Goal: Transaction & Acquisition: Purchase product/service

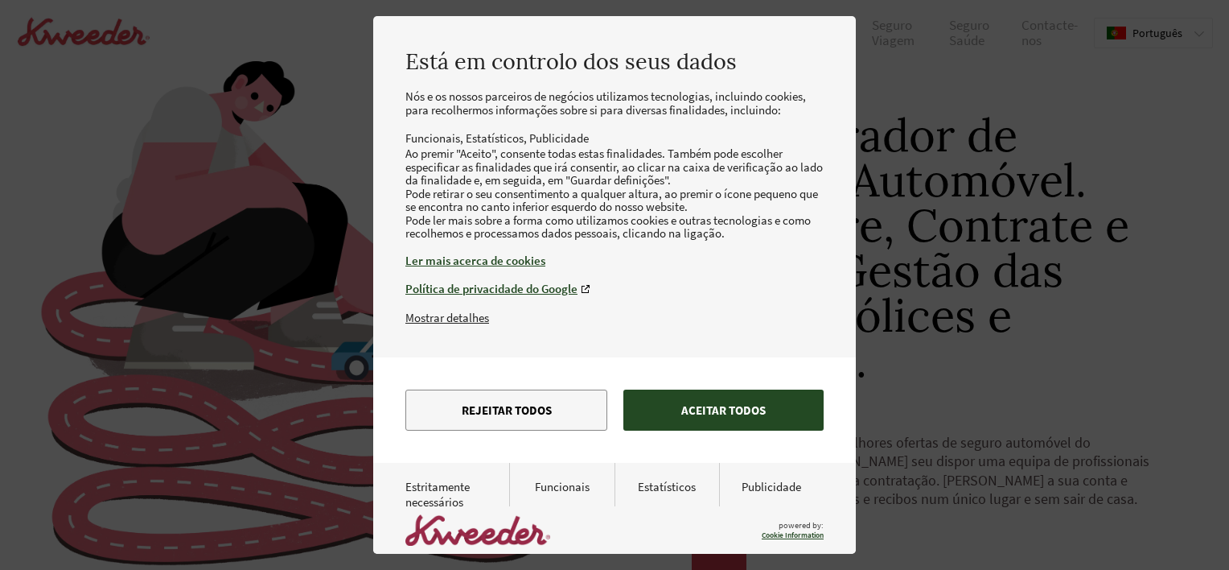
click at [724, 430] on button "Aceitar todos" at bounding box center [724, 409] width 200 height 41
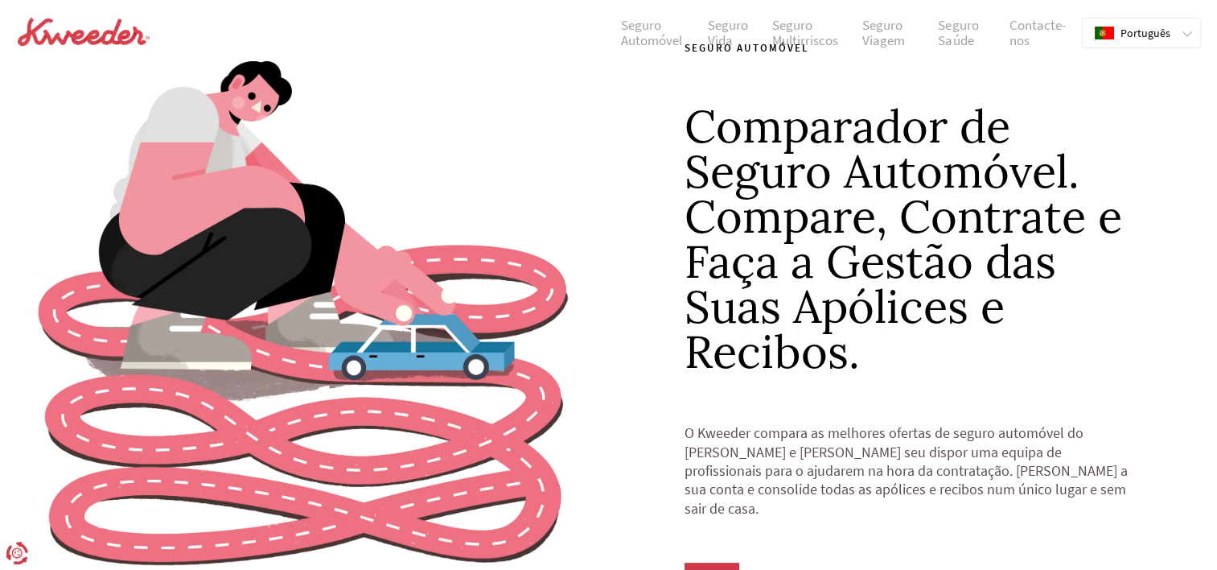
scroll to position [161, 0]
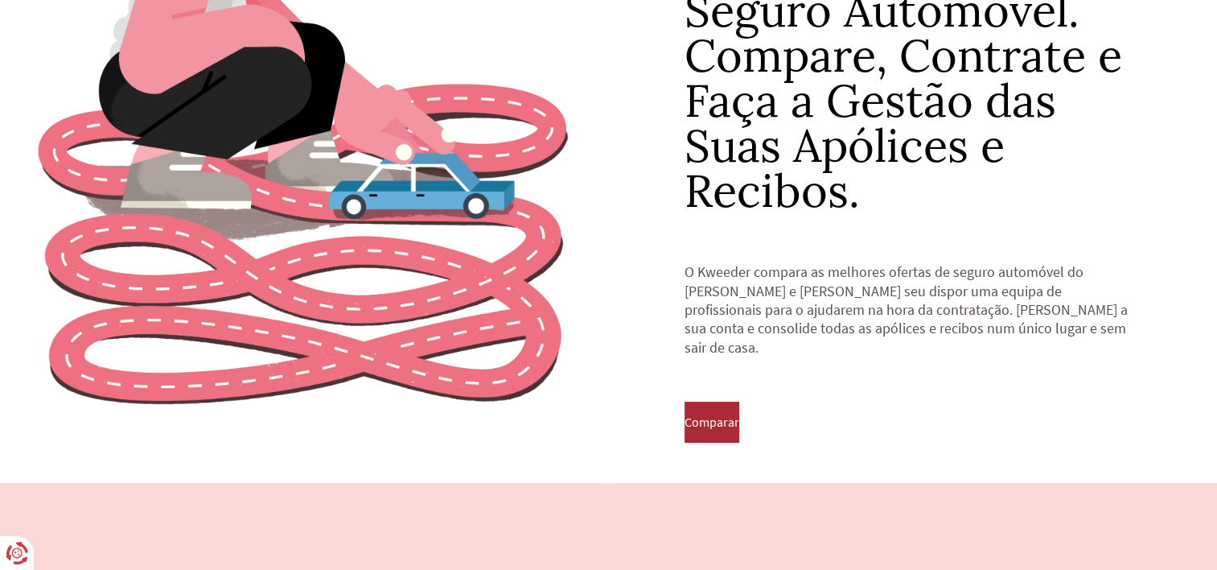
click at [727, 420] on button "Comparar" at bounding box center [712, 421] width 55 height 40
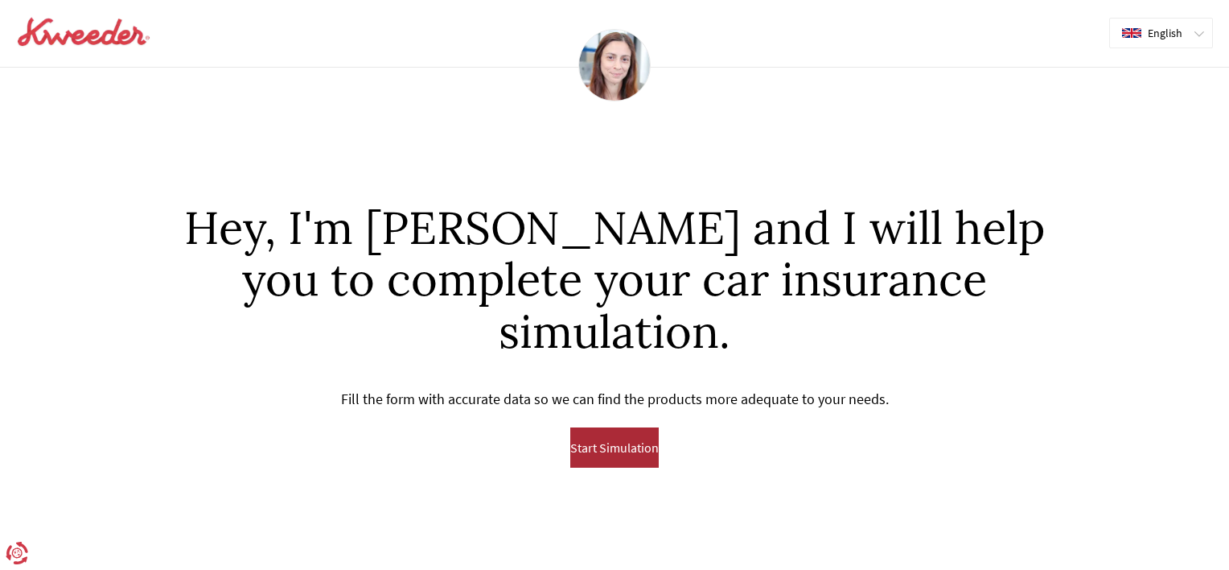
click at [619, 440] on span "Start Simulation" at bounding box center [614, 447] width 89 height 14
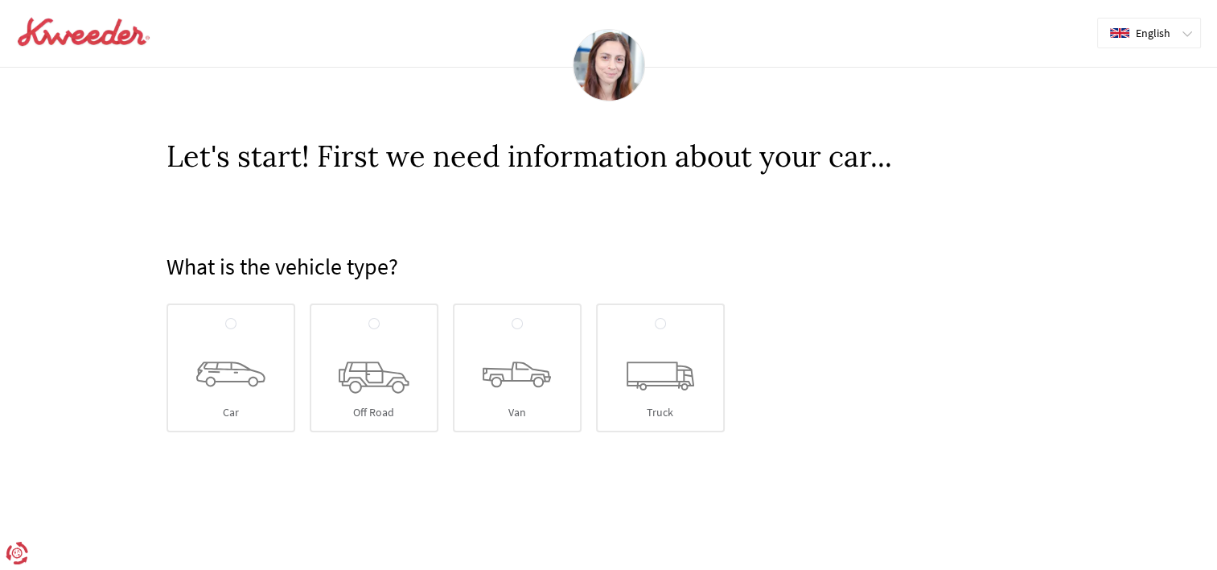
click at [1164, 34] on span "English" at bounding box center [1153, 33] width 35 height 13
click at [1151, 90] on span "Português" at bounding box center [1162, 95] width 50 height 13
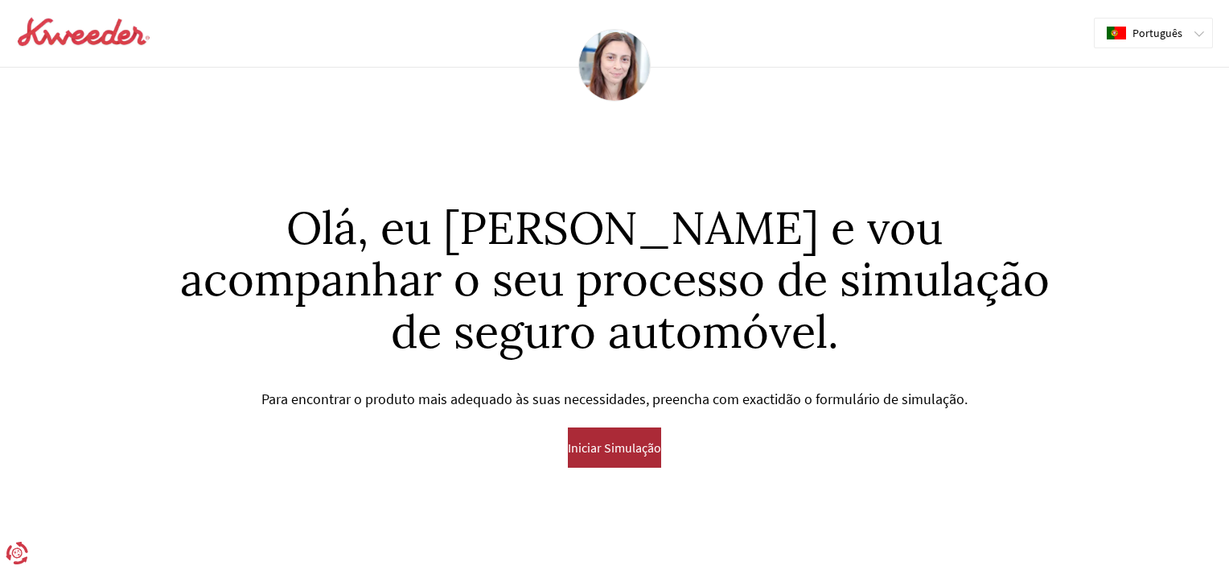
click at [633, 451] on span "Iniciar Simulação" at bounding box center [614, 447] width 93 height 14
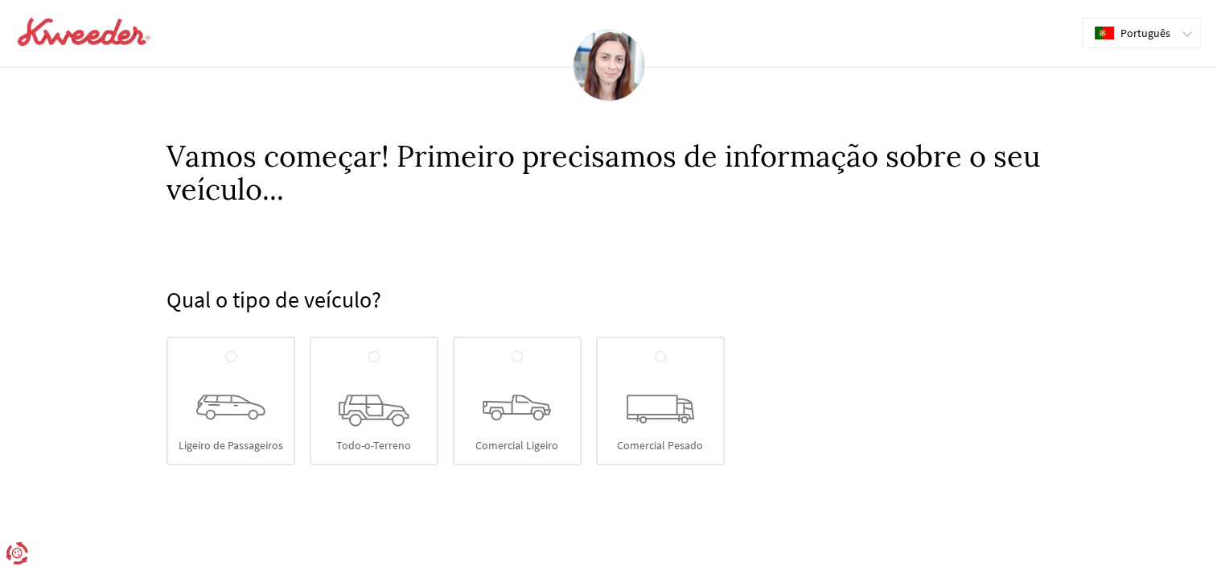
click at [110, 42] on img at bounding box center [83, 32] width 135 height 32
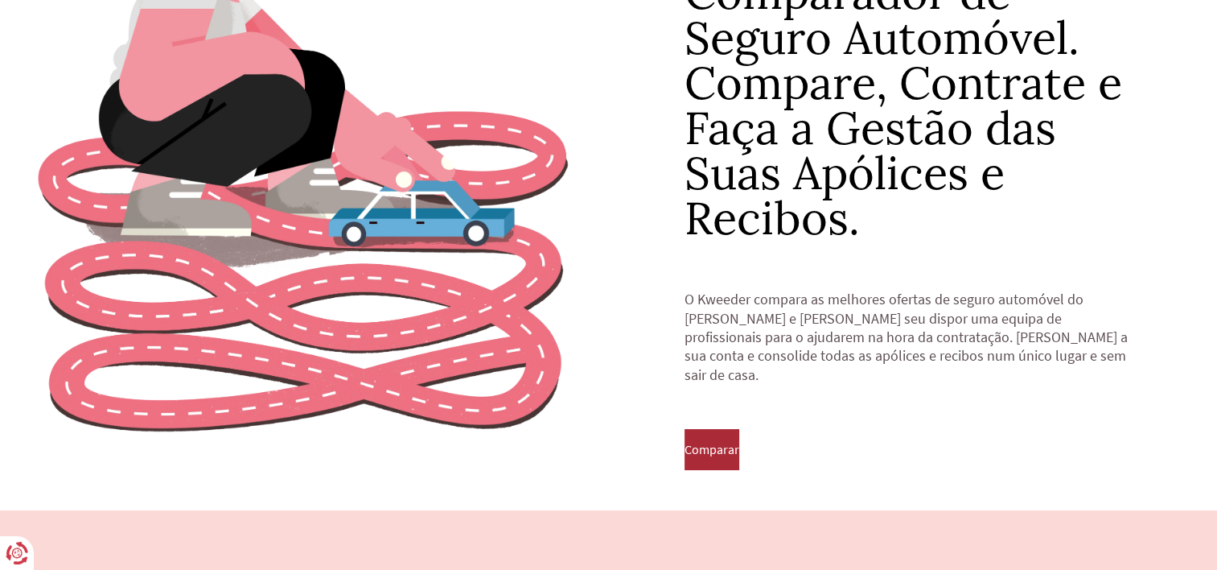
scroll to position [161, 0]
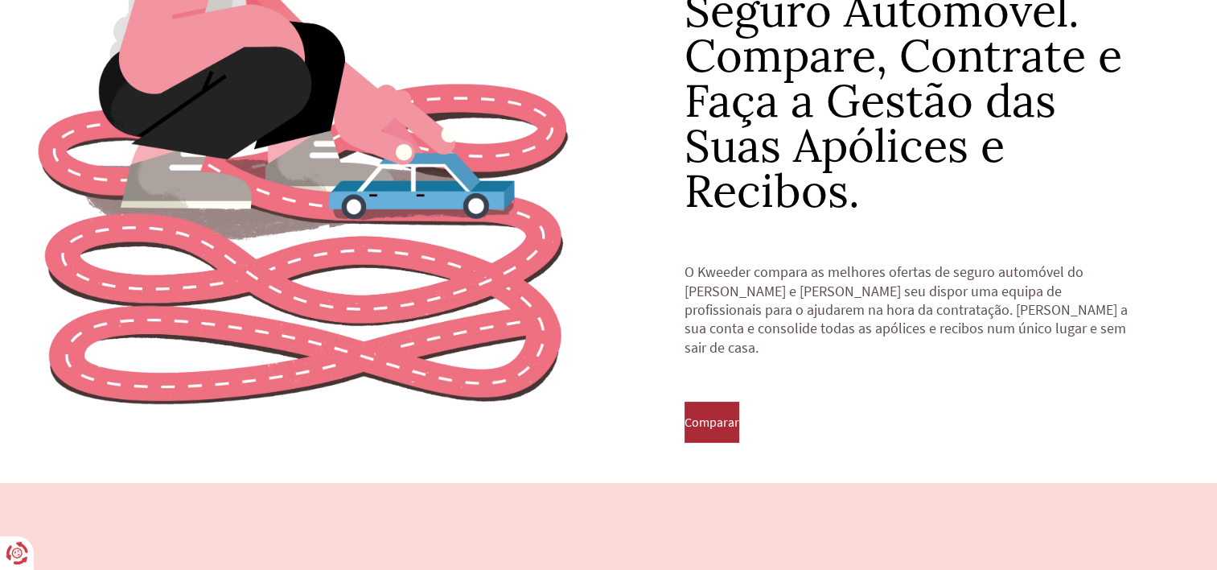
click at [714, 414] on span "Comparar" at bounding box center [712, 421] width 55 height 14
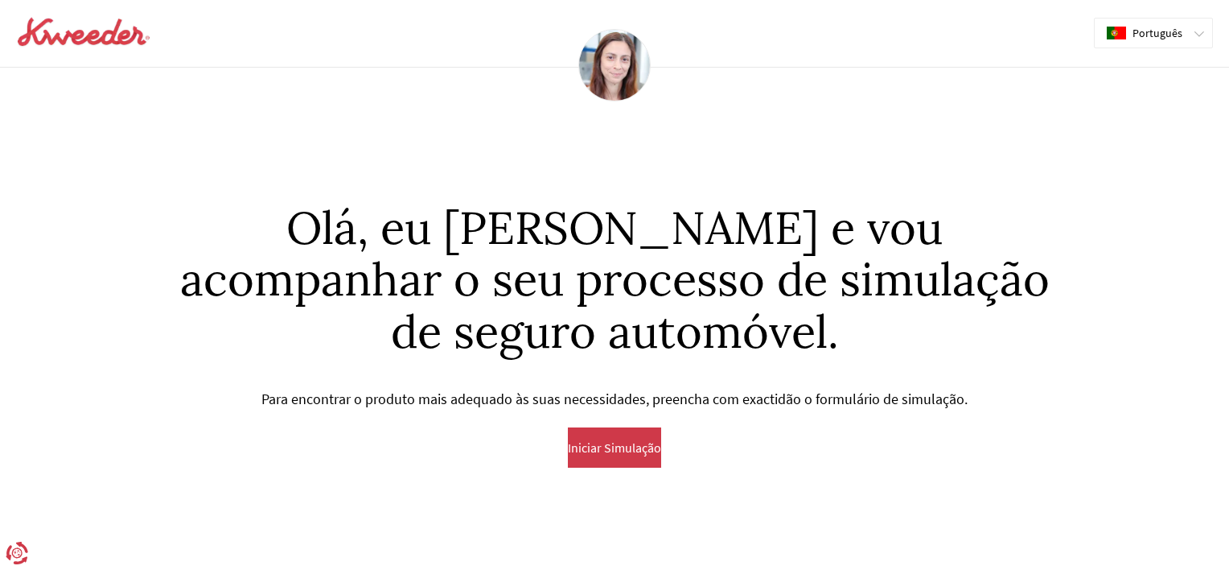
click at [105, 35] on img at bounding box center [83, 32] width 135 height 32
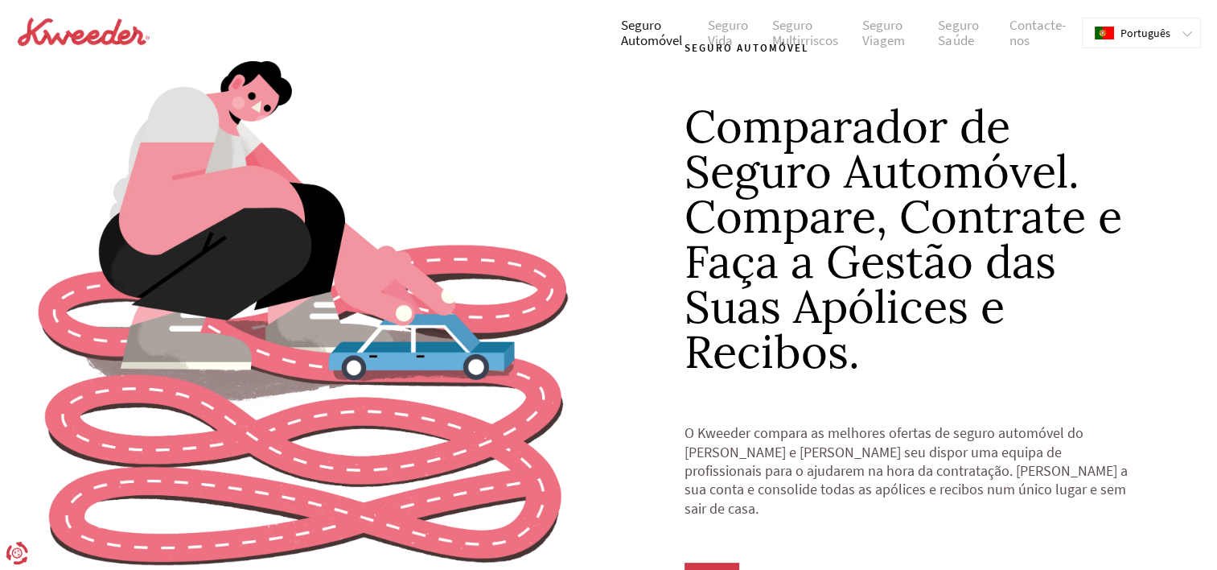
click at [659, 36] on link "Seguro Automóvel" at bounding box center [652, 33] width 87 height 31
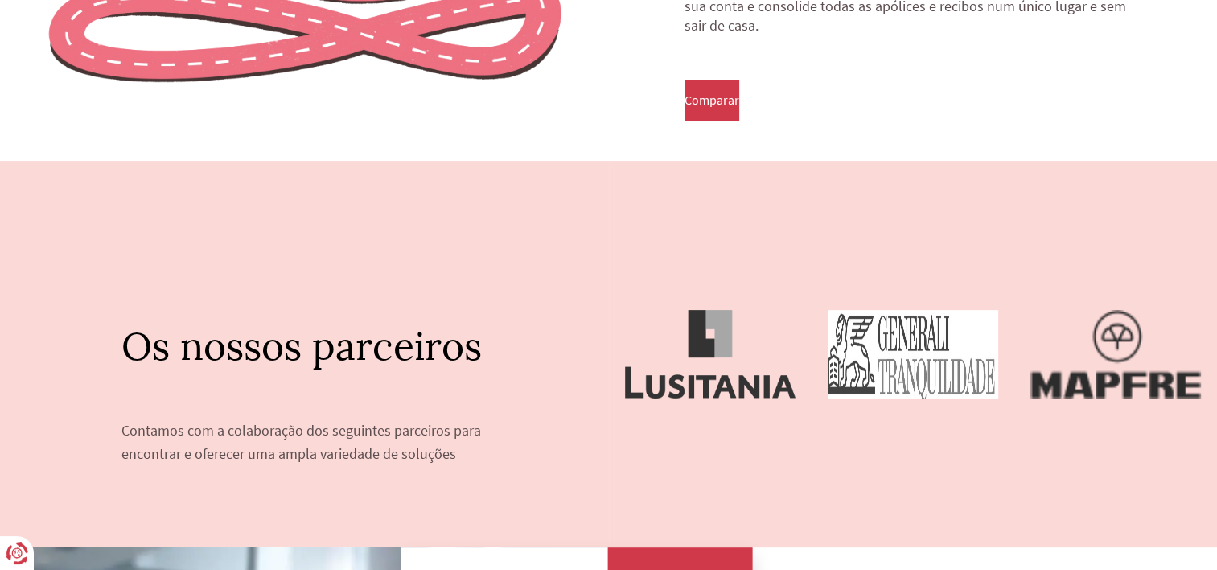
scroll to position [483, 0]
click at [728, 93] on span "Comparar" at bounding box center [712, 100] width 55 height 14
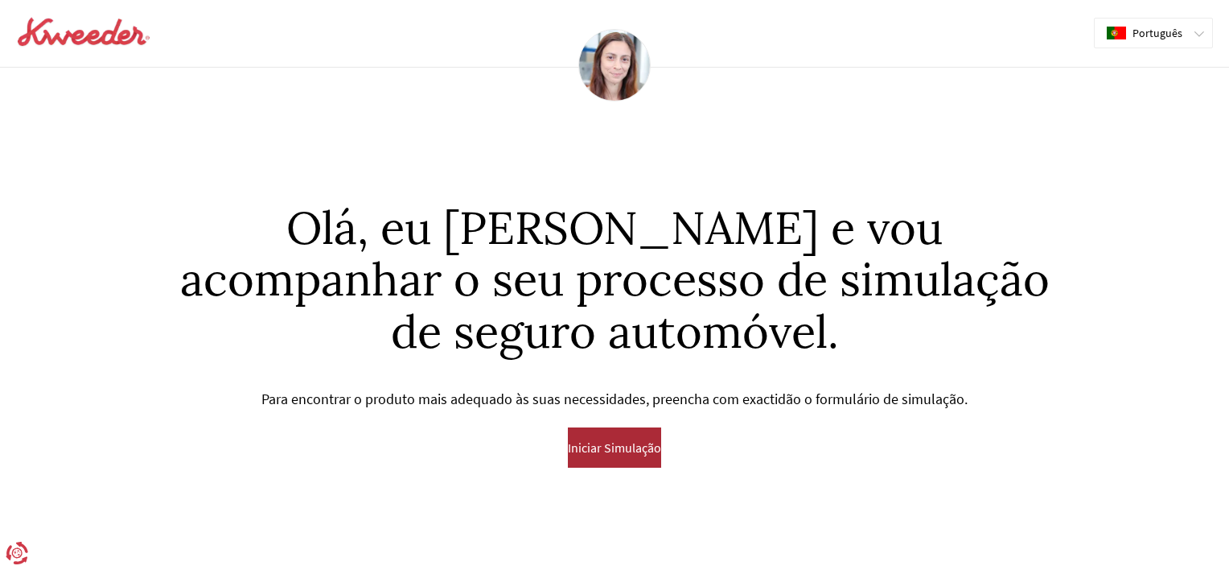
click at [624, 440] on span "Iniciar Simulação" at bounding box center [614, 447] width 93 height 14
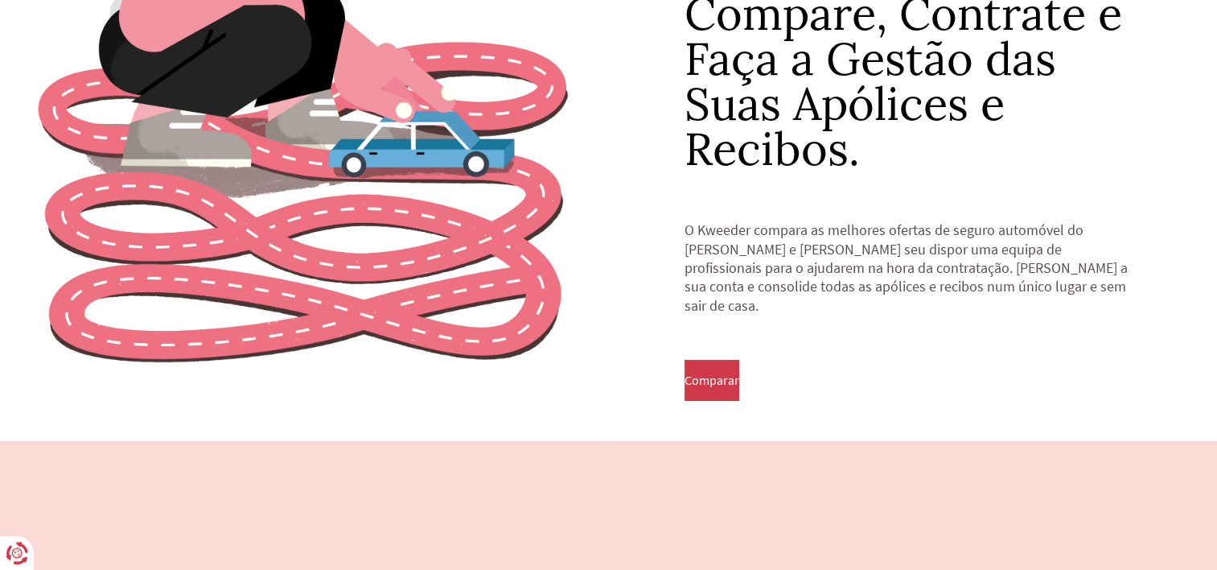
scroll to position [322, 0]
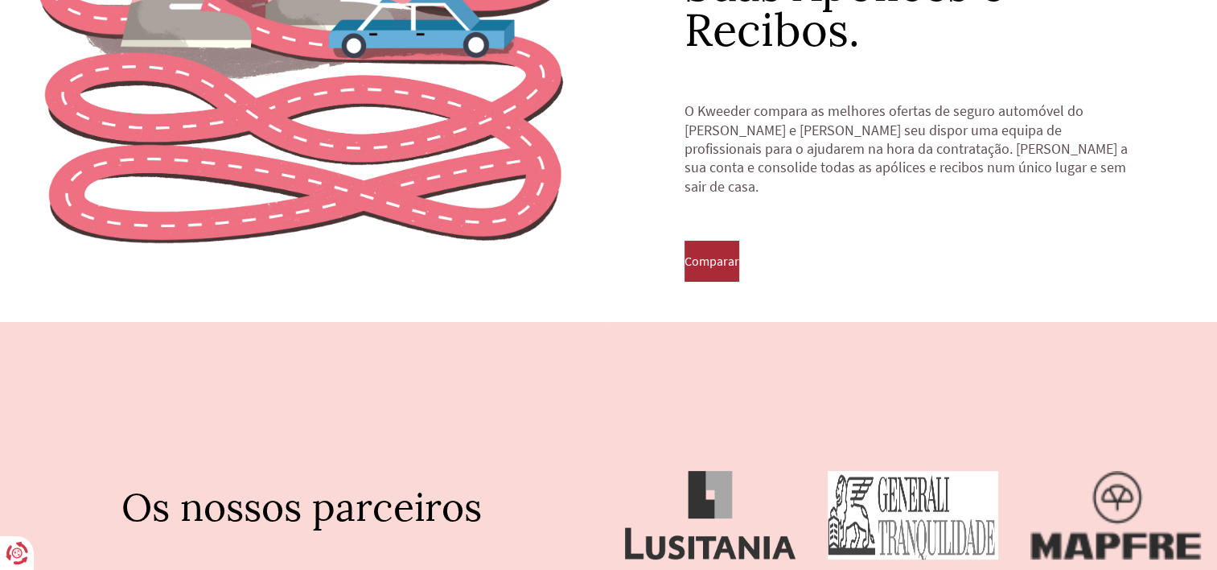
click at [727, 253] on span "Comparar" at bounding box center [712, 260] width 55 height 14
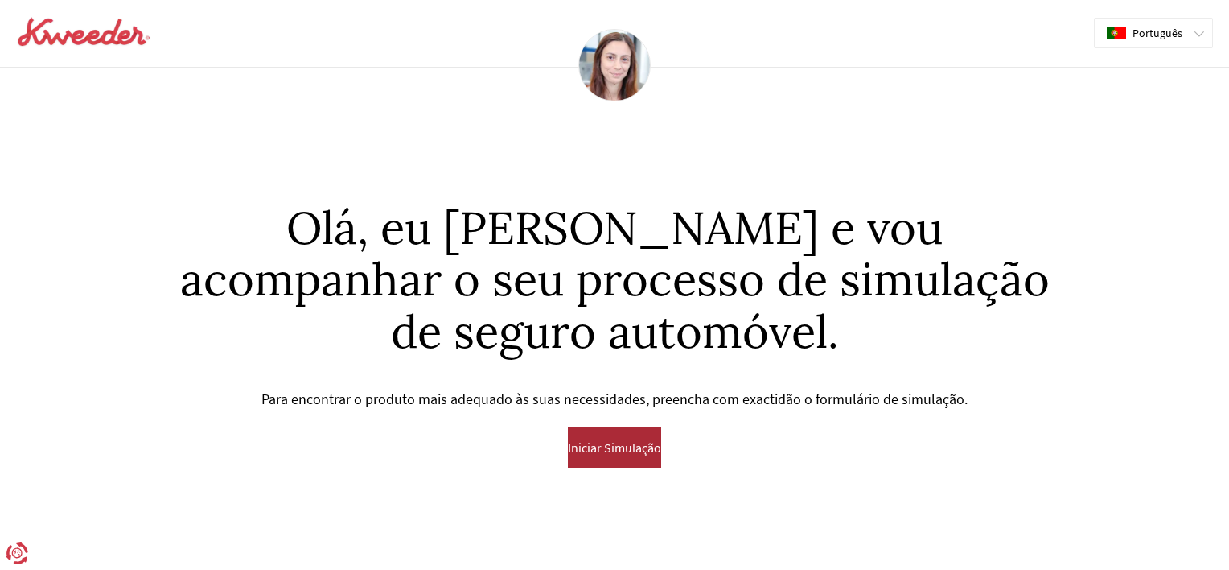
click at [603, 432] on button "Iniciar Simulação" at bounding box center [614, 447] width 93 height 40
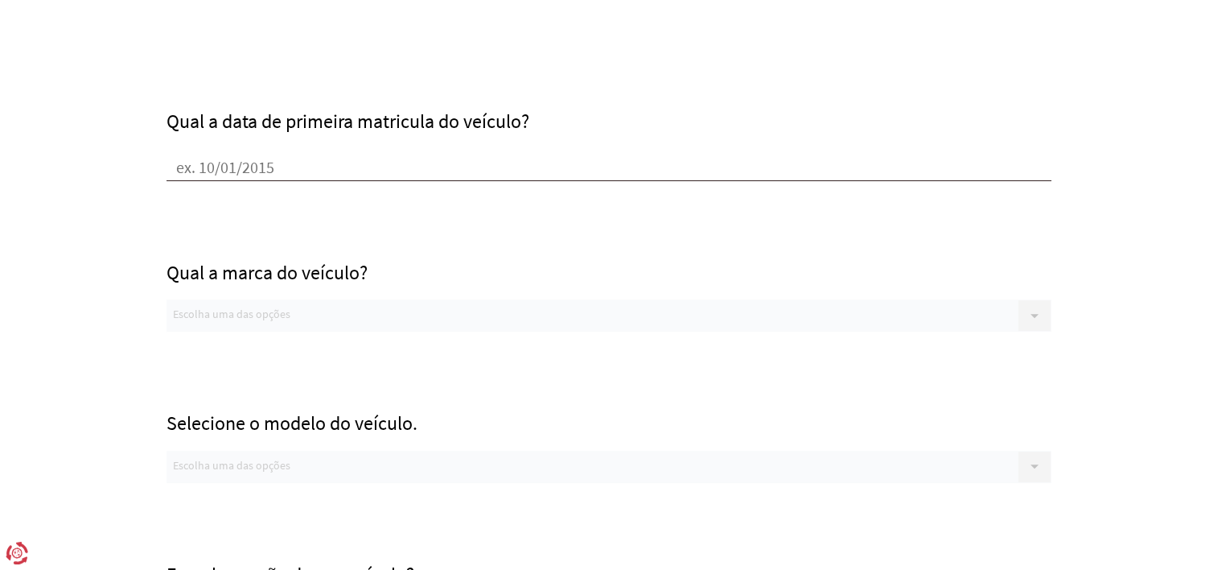
scroll to position [322, 0]
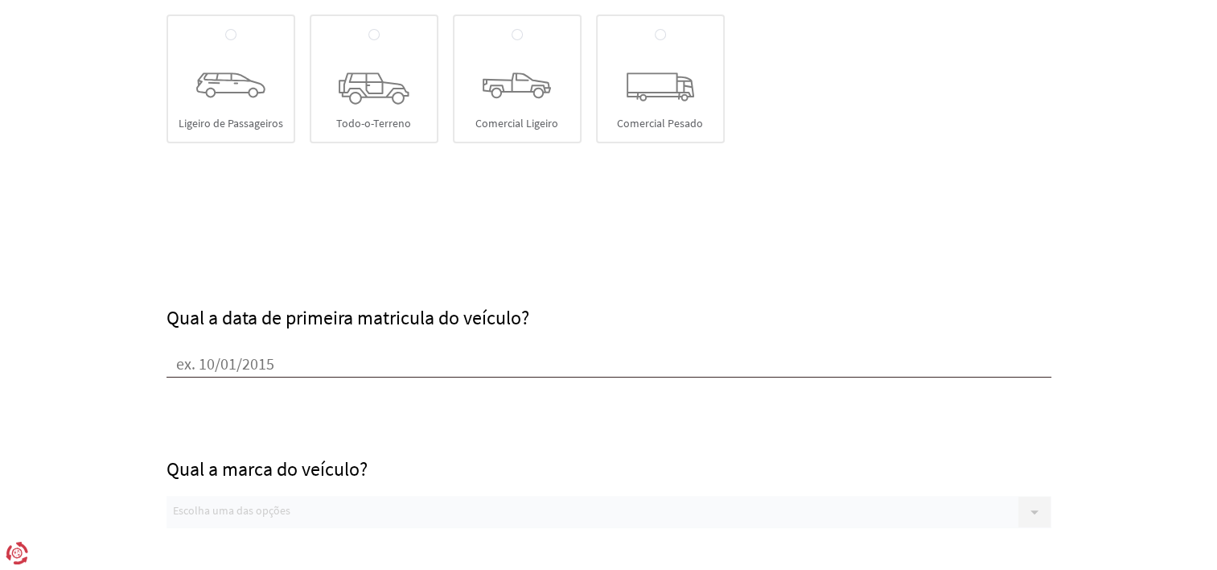
click at [197, 43] on div "Ligeiro de Passageiros" at bounding box center [231, 78] width 129 height 129
radio input "true"
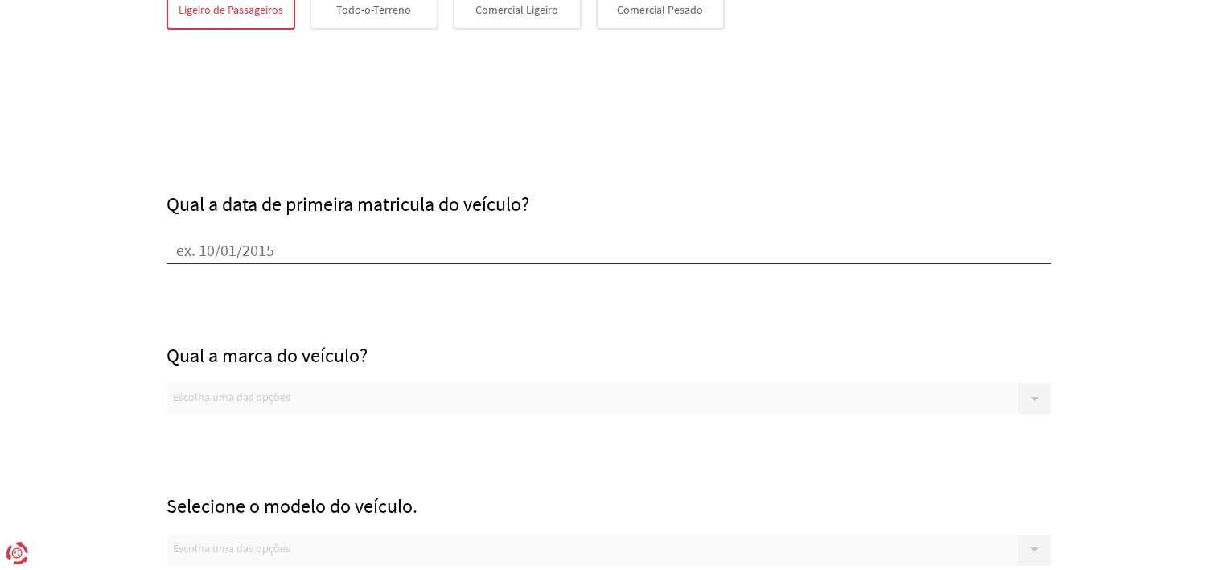
scroll to position [483, 0]
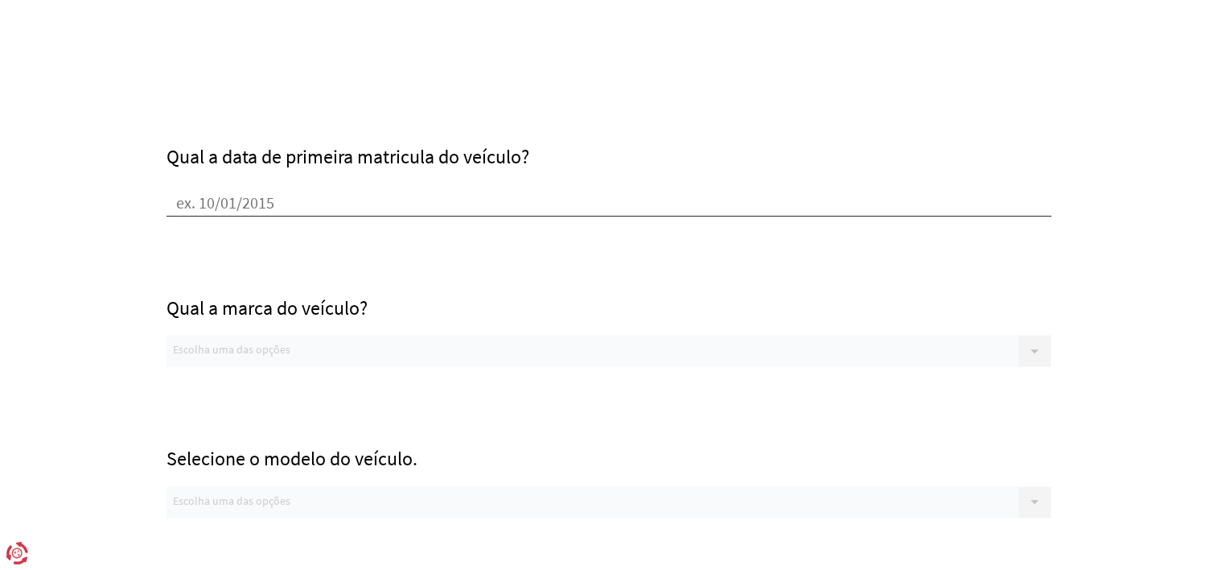
click at [245, 352] on div "Qual a marca do veículo? Escolha uma das opções Sem opções disponiveis, verifiq…" at bounding box center [609, 291] width 885 height 151
click at [267, 197] on input "Qual a data de primeira matricula do veículo?" at bounding box center [609, 204] width 885 height 24
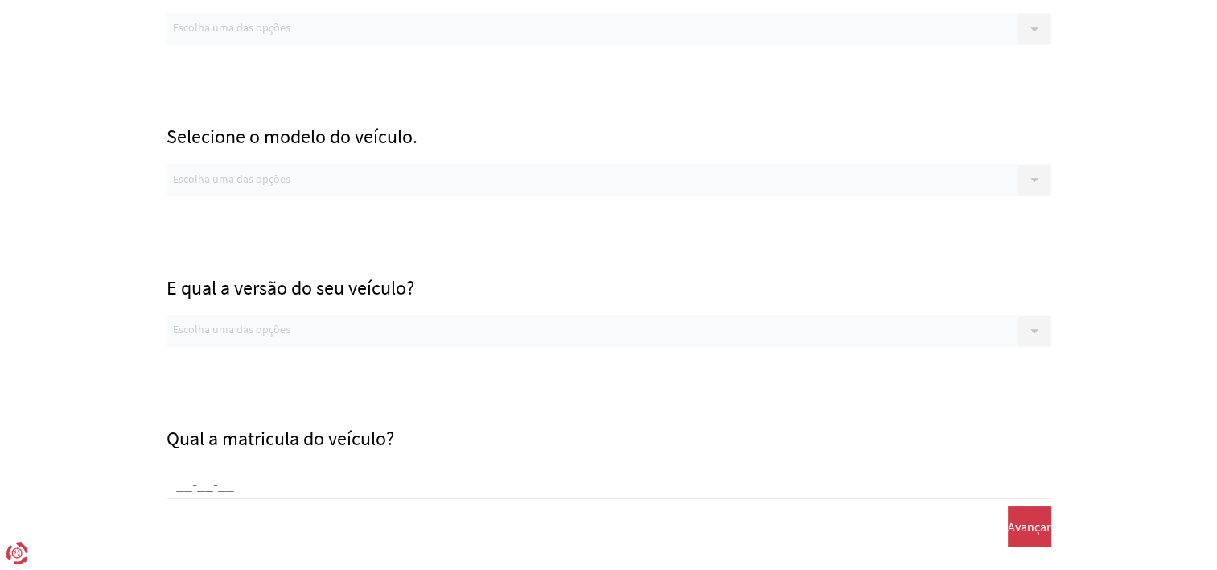
scroll to position [958, 0]
